Goal: Navigation & Orientation: Find specific page/section

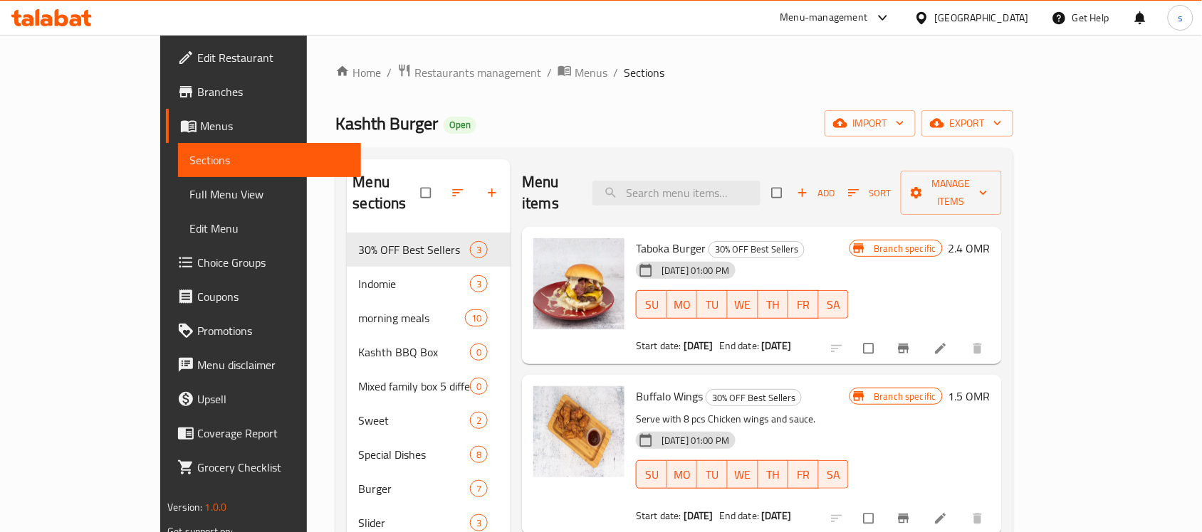
click at [929, 19] on icon at bounding box center [921, 18] width 15 height 15
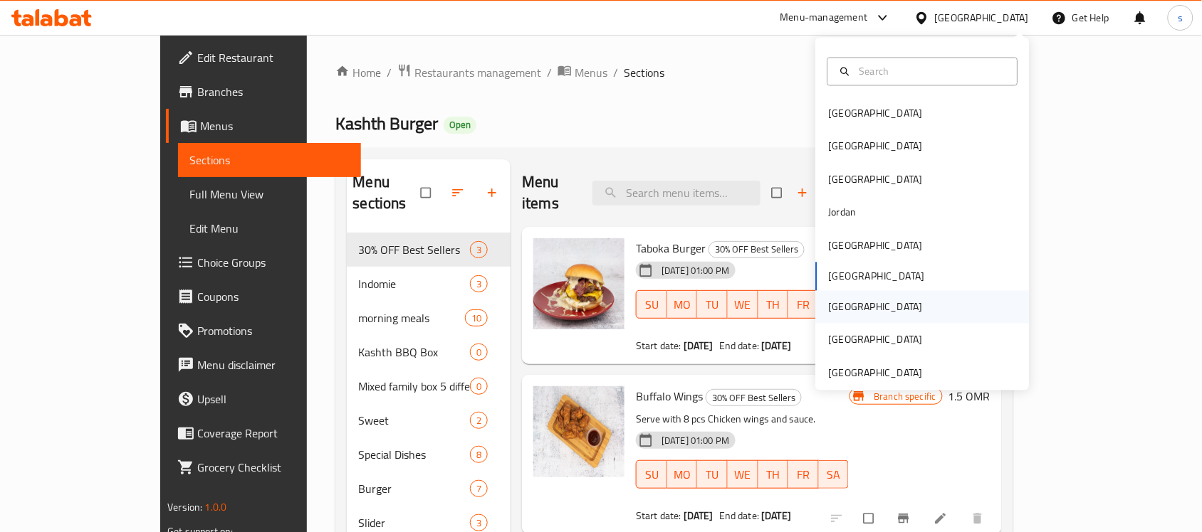
click at [829, 310] on div "[GEOGRAPHIC_DATA]" at bounding box center [876, 308] width 94 height 16
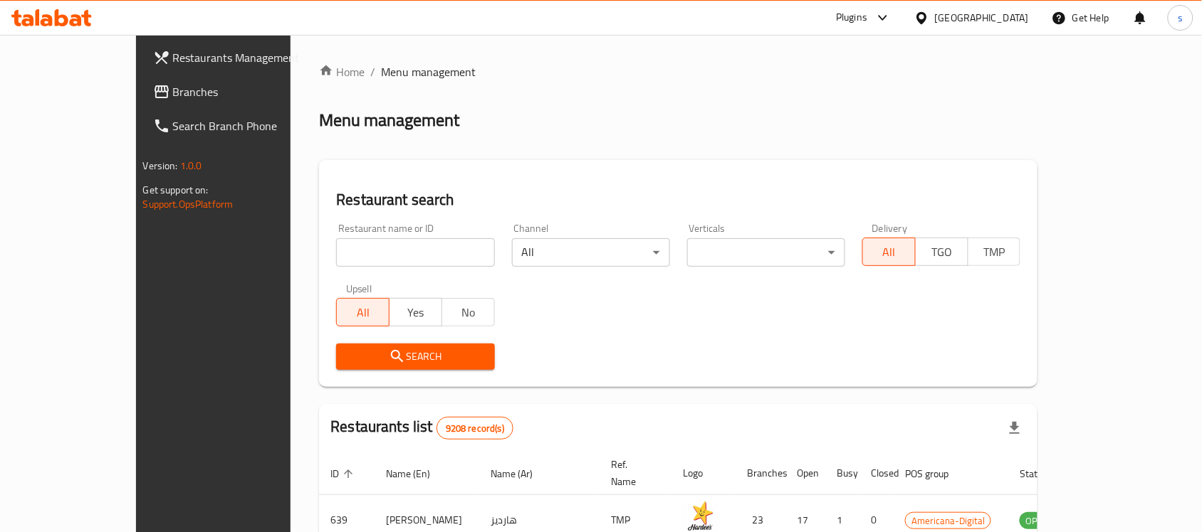
click at [173, 89] on span "Branches" at bounding box center [249, 91] width 152 height 17
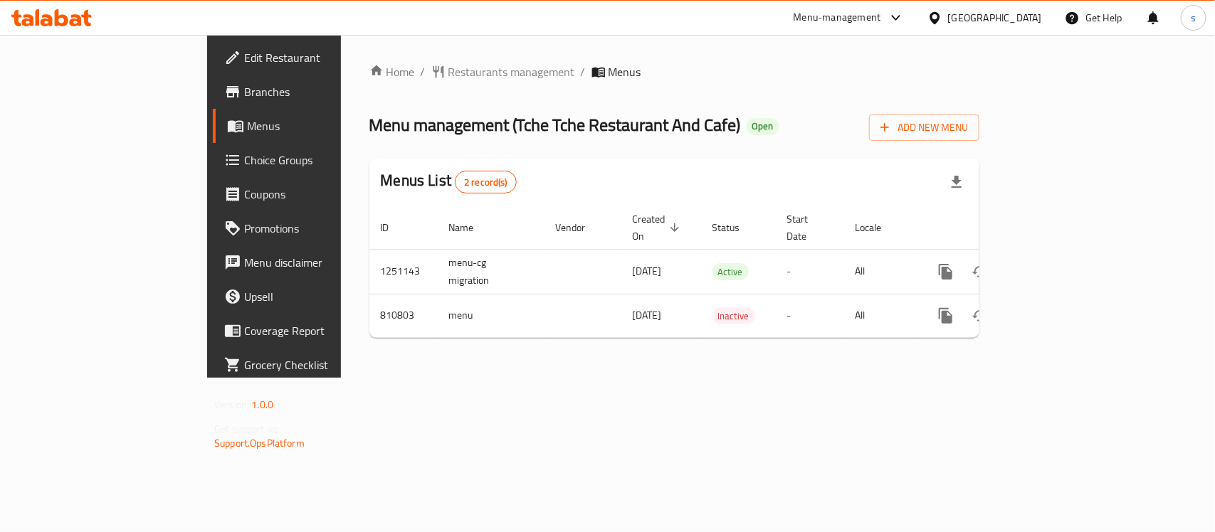
click at [905, 11] on div at bounding box center [892, 17] width 23 height 17
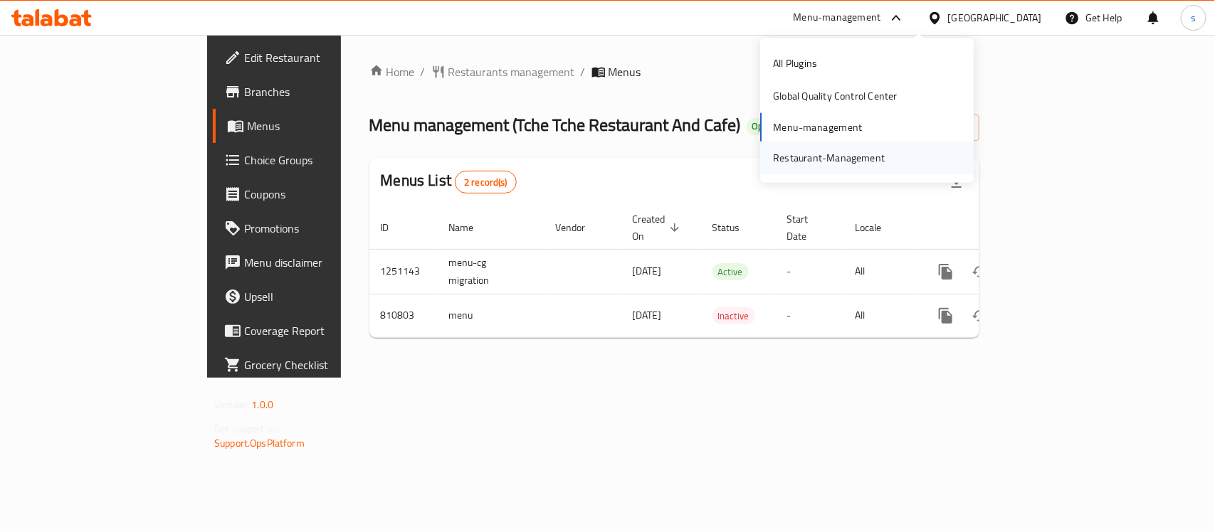
click at [847, 155] on div "Restaurant-Management" at bounding box center [829, 158] width 112 height 16
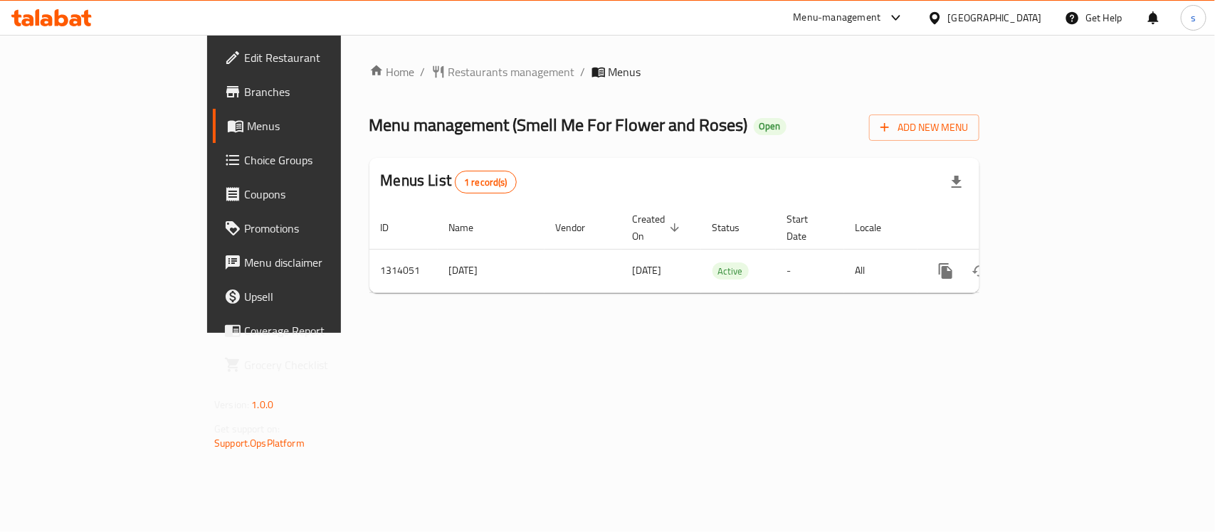
click at [948, 16] on div at bounding box center [938, 18] width 21 height 16
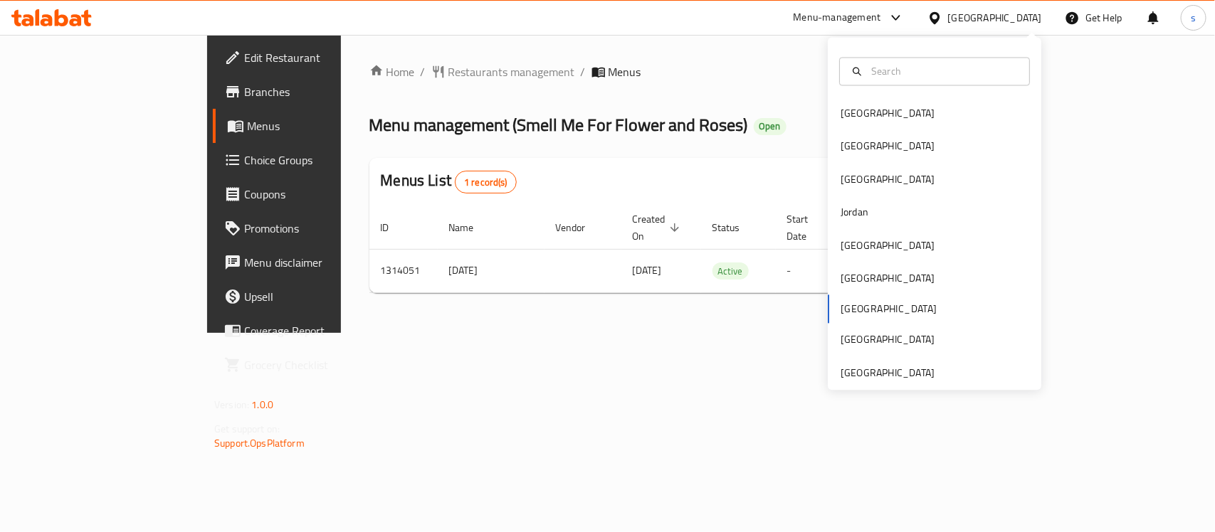
click at [872, 384] on div "Bahrain Egypt Iraq Jordan Kuwait Oman Qatar Saudi Arabia United Arab Emirates" at bounding box center [935, 214] width 214 height 353
click at [874, 377] on div "[GEOGRAPHIC_DATA]" at bounding box center [888, 373] width 94 height 16
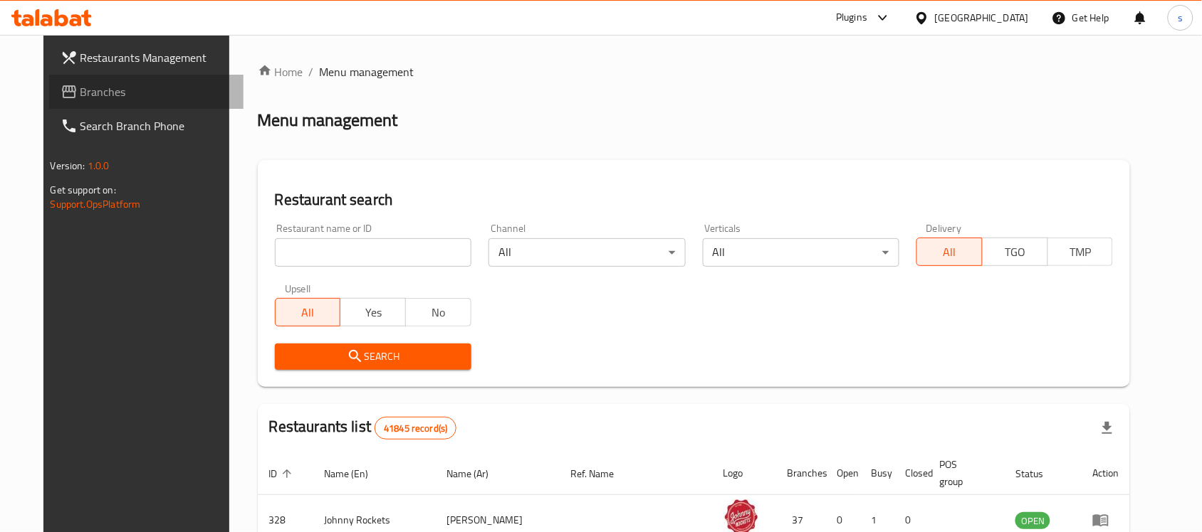
click at [80, 97] on span "Branches" at bounding box center [156, 91] width 152 height 17
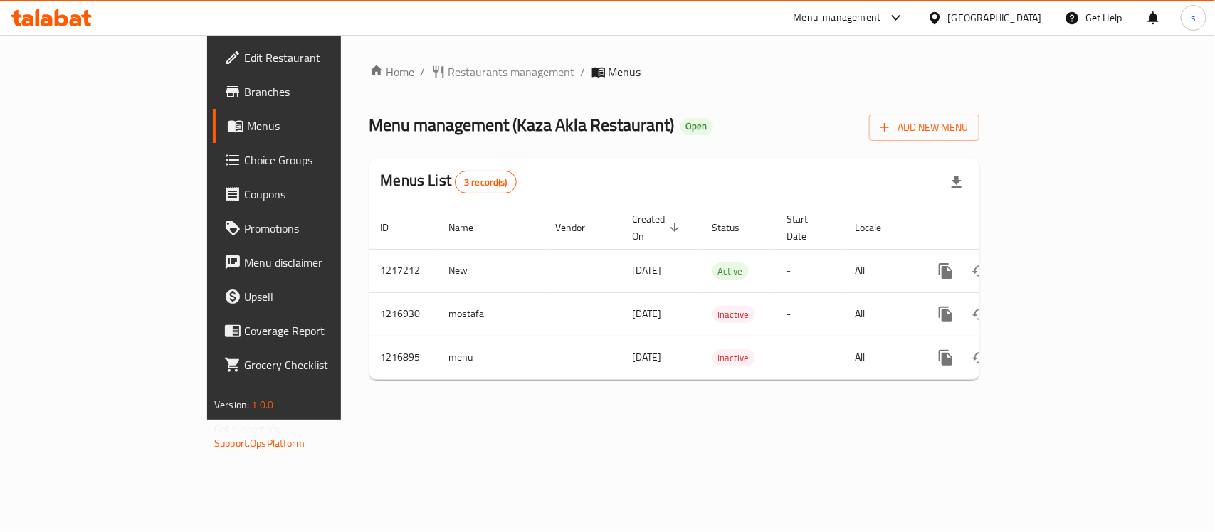
click at [967, 21] on div "United Arab Emirates" at bounding box center [995, 18] width 94 height 16
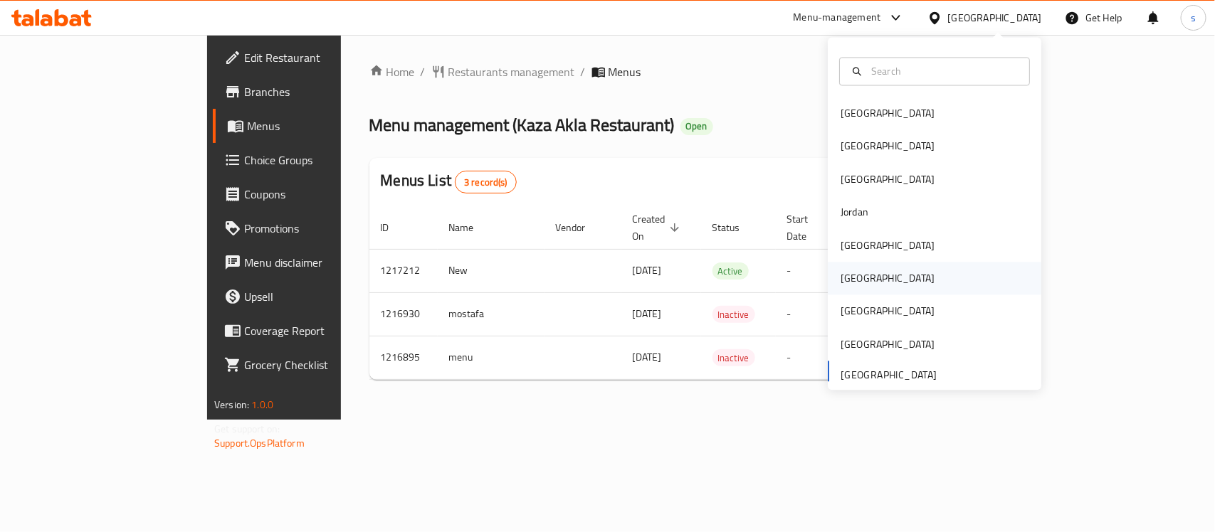
click at [855, 279] on div "Oman" at bounding box center [887, 279] width 117 height 33
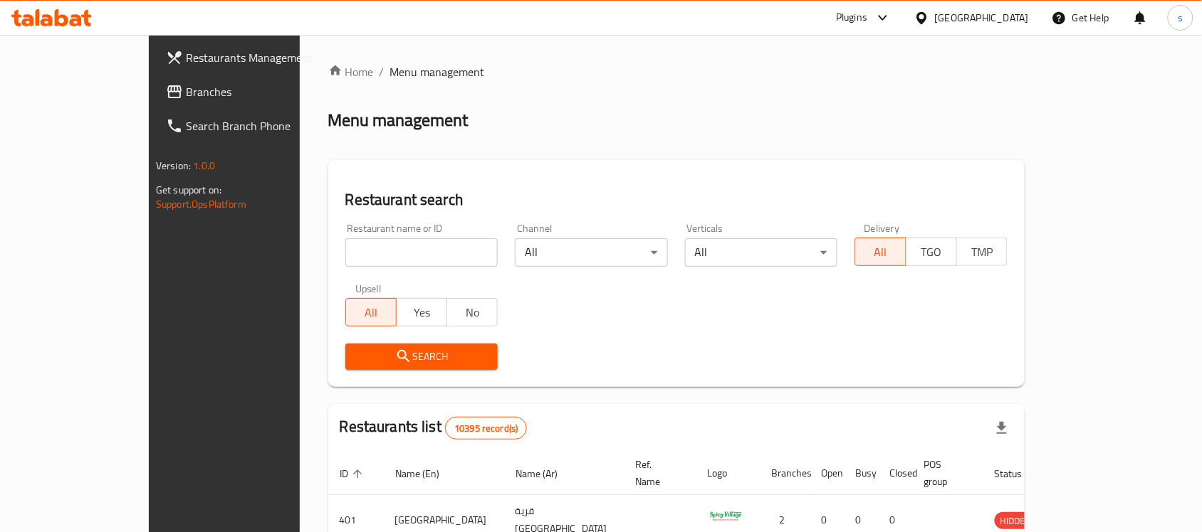
click at [926, 21] on icon at bounding box center [921, 17] width 10 height 12
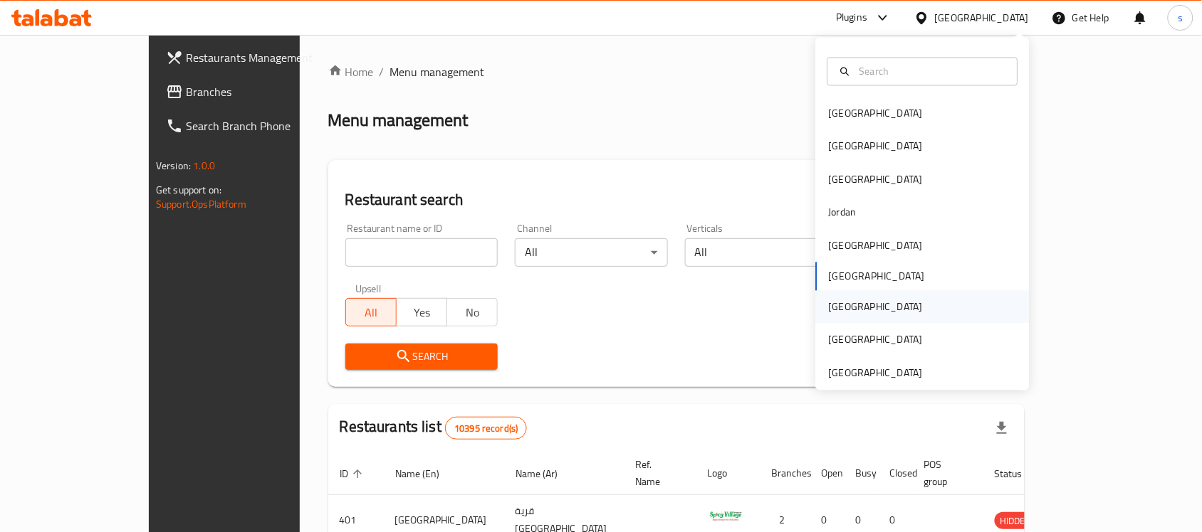
click at [839, 308] on div "[GEOGRAPHIC_DATA]" at bounding box center [876, 308] width 94 height 16
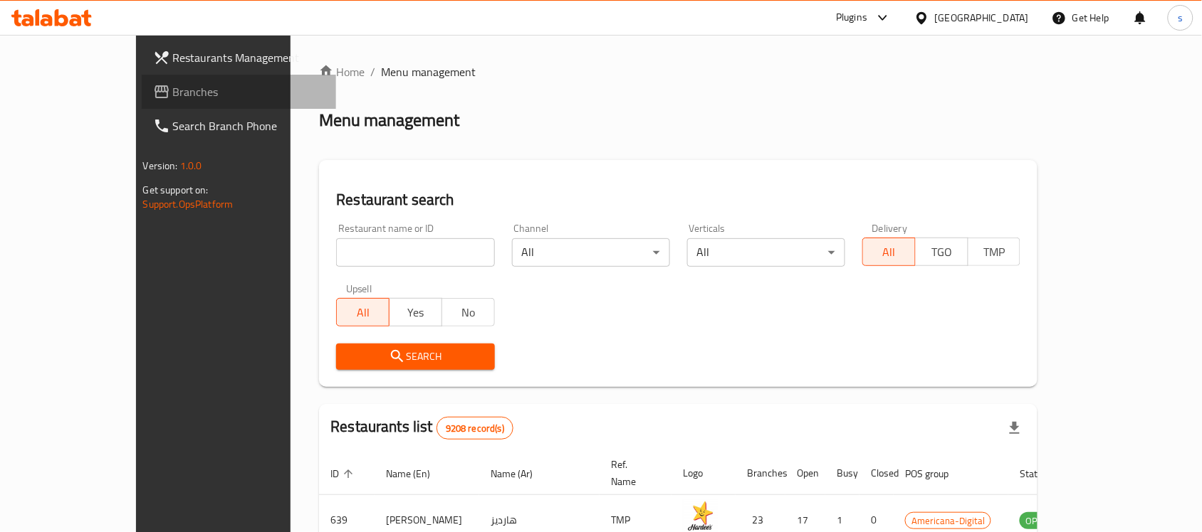
click at [173, 93] on span "Branches" at bounding box center [249, 91] width 152 height 17
